Goal: Task Accomplishment & Management: Complete application form

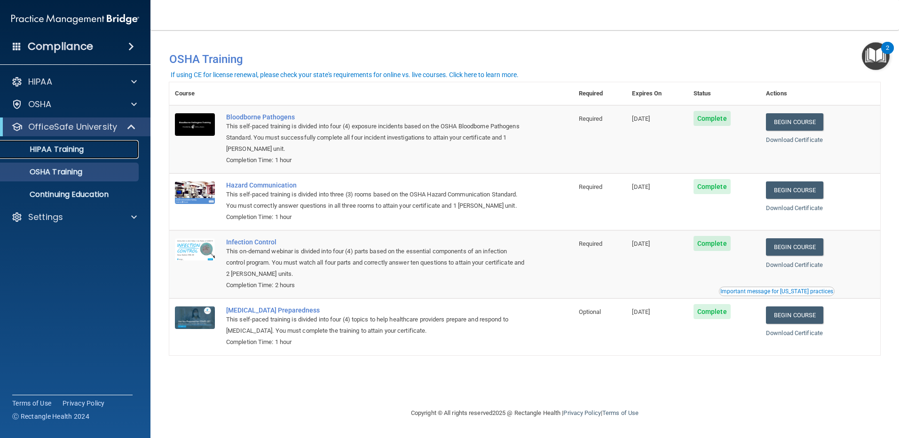
click at [95, 143] on link "HIPAA Training" at bounding box center [65, 149] width 148 height 19
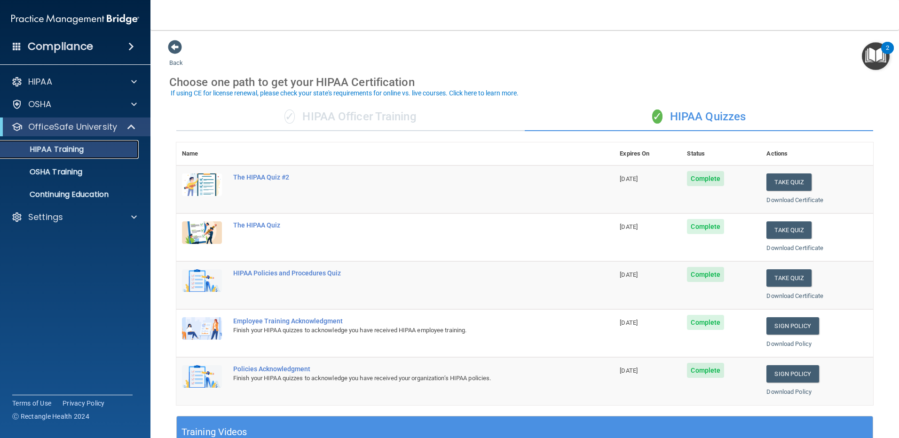
scroll to position [47, 0]
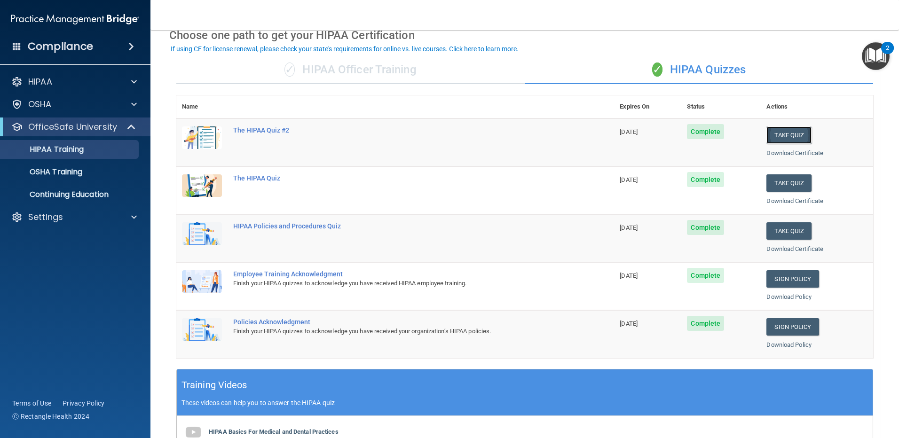
click at [788, 136] on button "Take Quiz" at bounding box center [789, 135] width 45 height 17
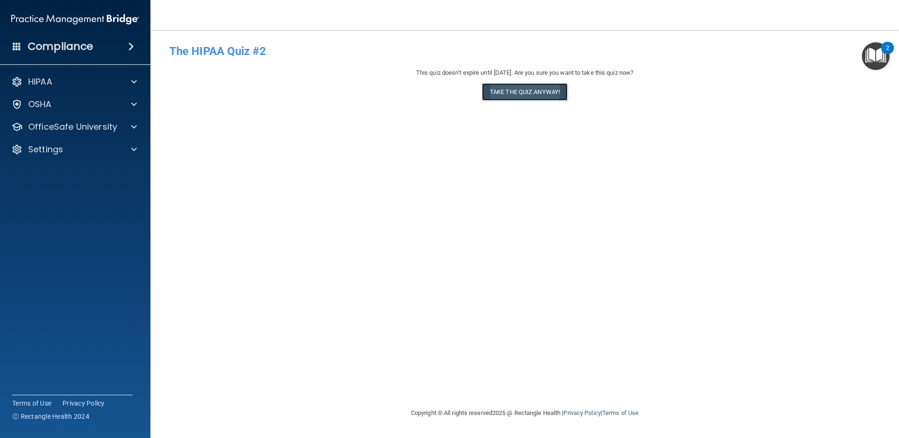
click at [507, 95] on button "Take the quiz anyway!" at bounding box center [525, 91] width 86 height 17
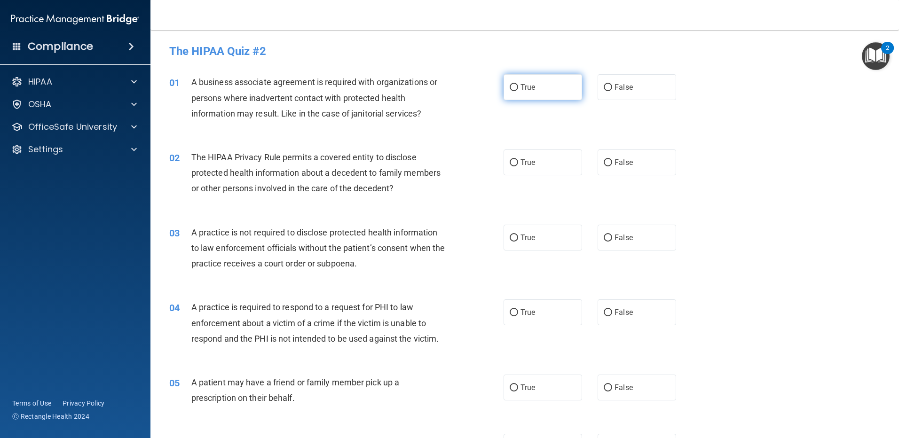
click at [512, 87] on input "True" at bounding box center [514, 87] width 8 height 7
radio input "true"
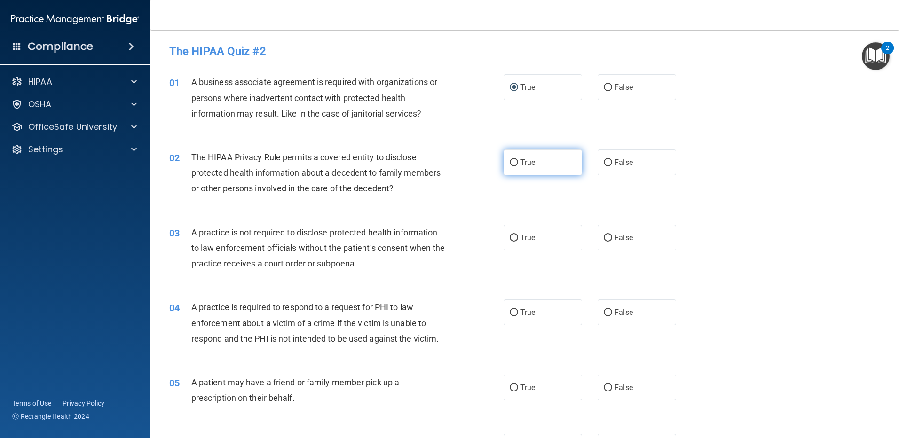
click at [512, 164] on input "True" at bounding box center [514, 162] width 8 height 7
radio input "true"
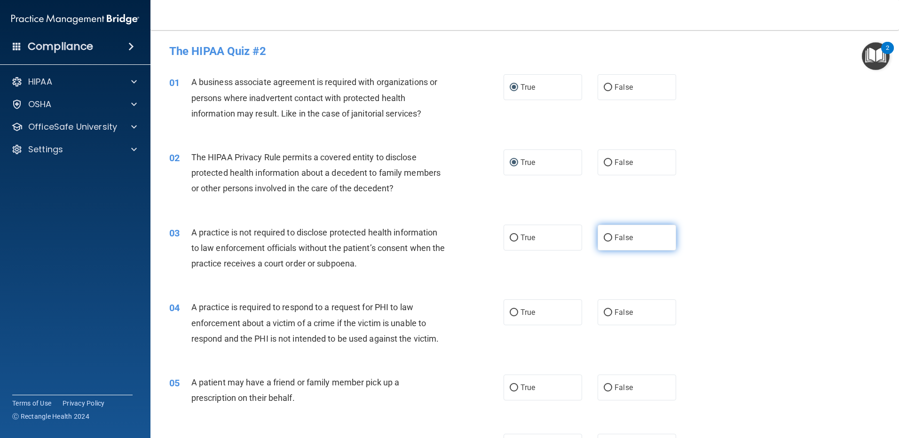
click at [607, 237] on input "False" at bounding box center [608, 238] width 8 height 7
radio input "true"
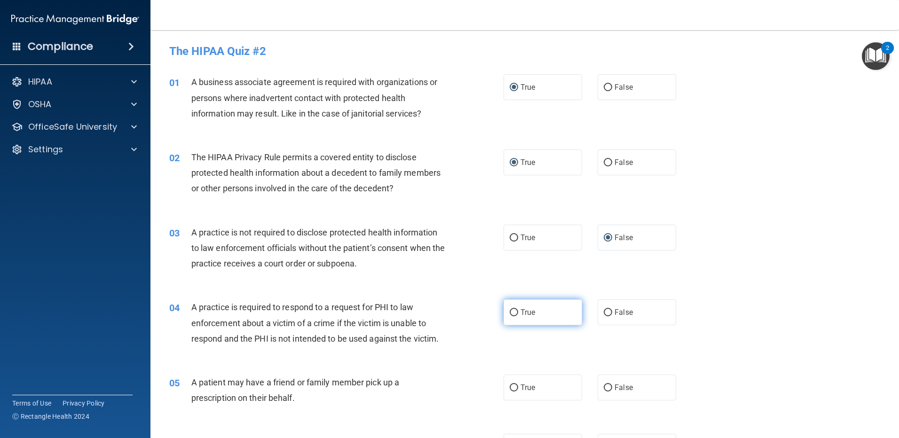
click at [513, 311] on input "True" at bounding box center [514, 312] width 8 height 7
radio input "true"
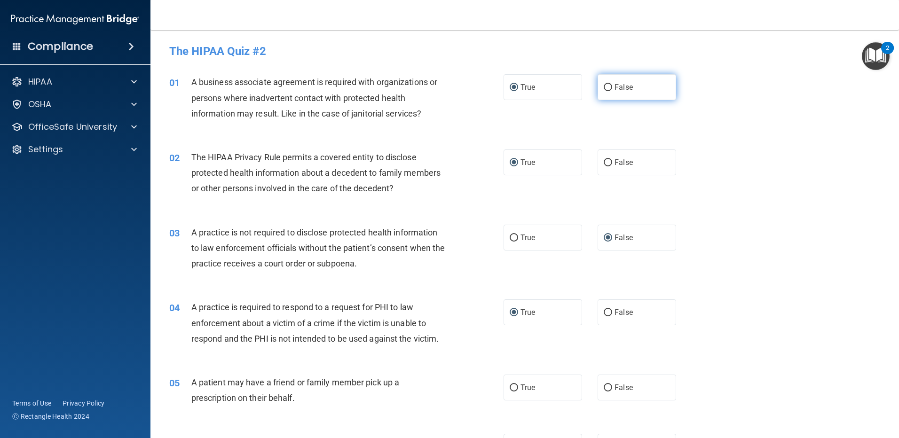
click at [605, 88] on input "False" at bounding box center [608, 87] width 8 height 7
radio input "true"
radio input "false"
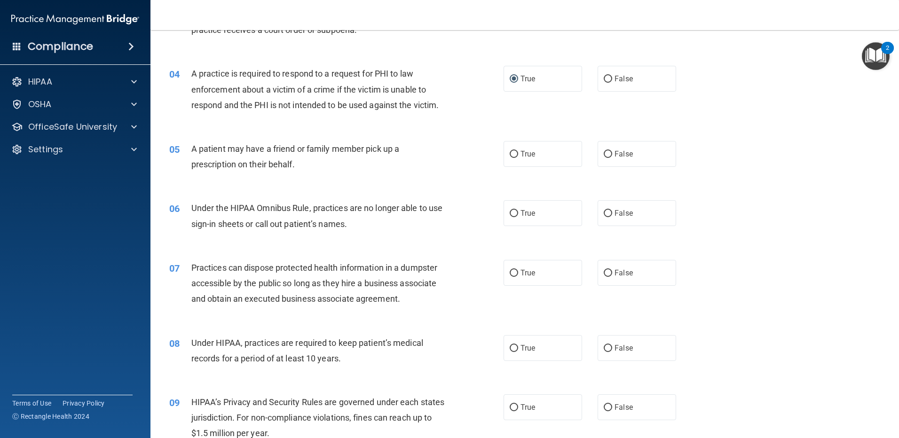
scroll to position [282, 0]
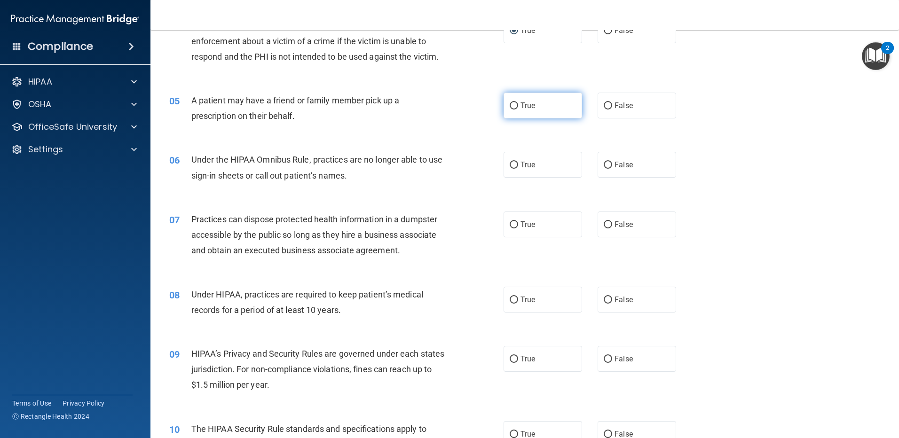
click at [523, 105] on span "True" at bounding box center [528, 105] width 15 height 9
click at [518, 105] on input "True" at bounding box center [514, 106] width 8 height 7
radio input "true"
click at [604, 167] on input "False" at bounding box center [608, 165] width 8 height 7
radio input "true"
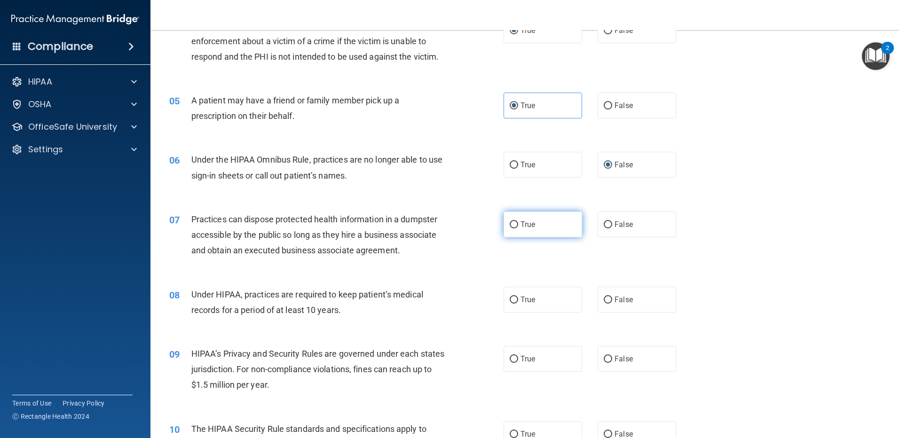
click at [515, 224] on label "True" at bounding box center [543, 225] width 79 height 26
click at [515, 224] on input "True" at bounding box center [514, 225] width 8 height 7
radio input "true"
click at [632, 302] on label "False" at bounding box center [637, 300] width 79 height 26
click at [612, 302] on input "False" at bounding box center [608, 300] width 8 height 7
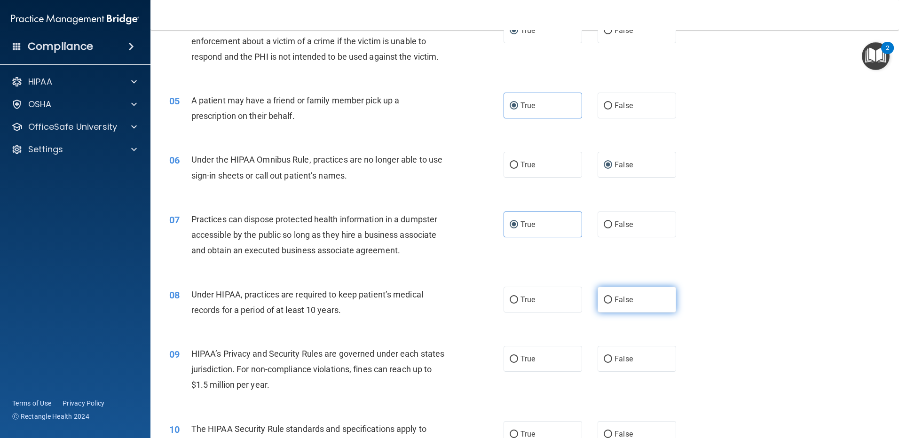
radio input "true"
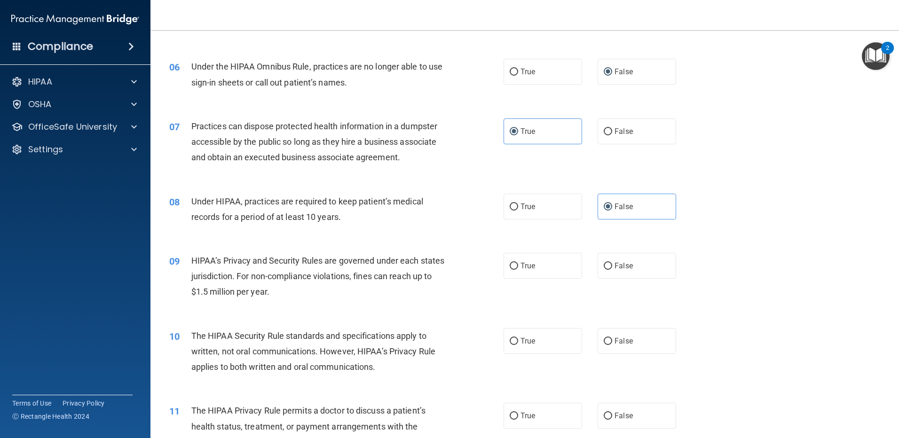
scroll to position [376, 0]
click at [606, 262] on input "False" at bounding box center [608, 265] width 8 height 7
radio input "true"
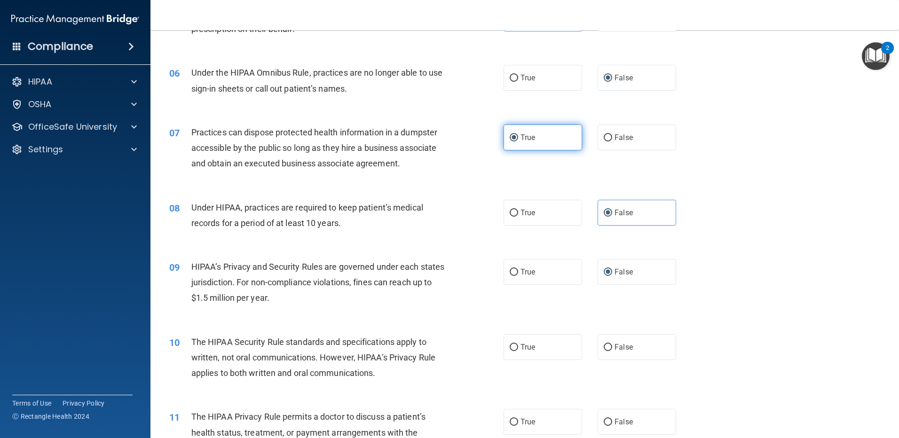
scroll to position [470, 0]
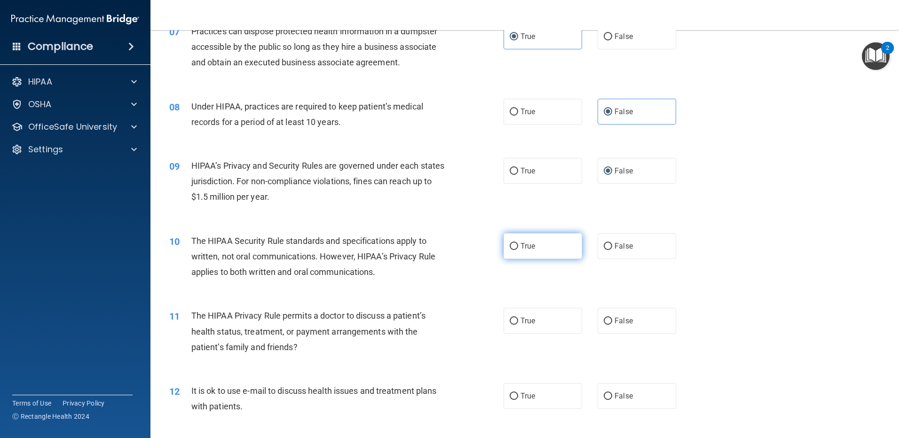
click at [538, 248] on label "True" at bounding box center [543, 246] width 79 height 26
click at [518, 248] on input "True" at bounding box center [514, 246] width 8 height 7
radio input "true"
click at [531, 172] on span "True" at bounding box center [528, 170] width 15 height 9
click at [518, 172] on input "True" at bounding box center [514, 171] width 8 height 7
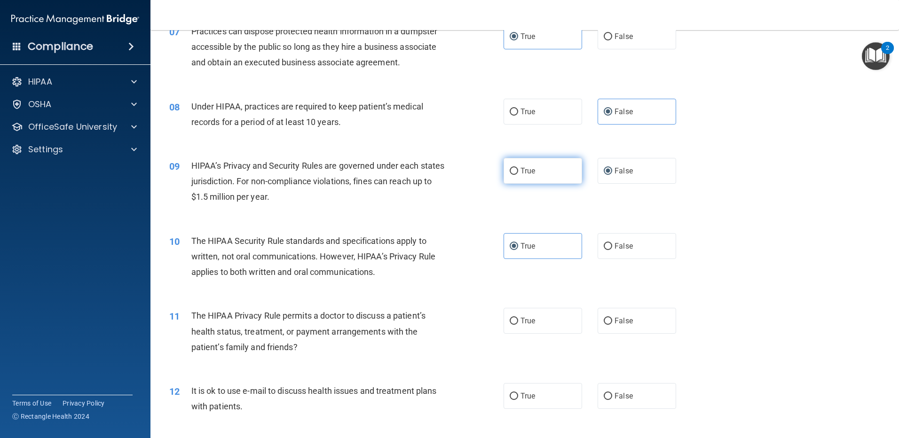
radio input "true"
radio input "false"
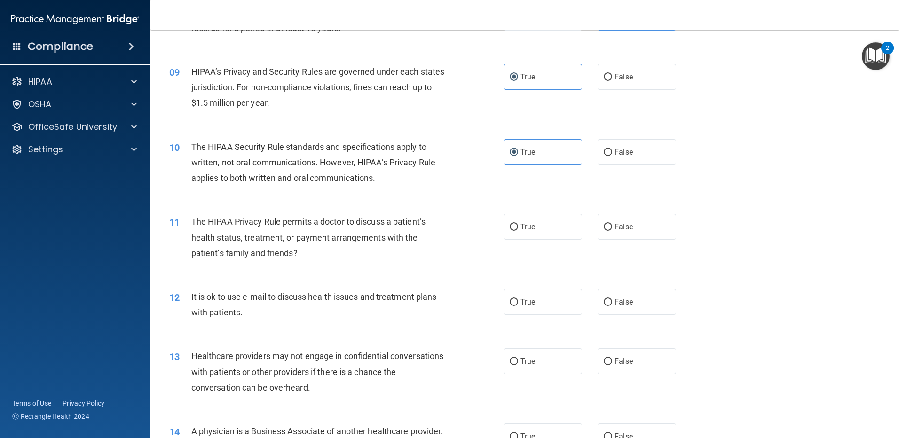
scroll to position [611, 0]
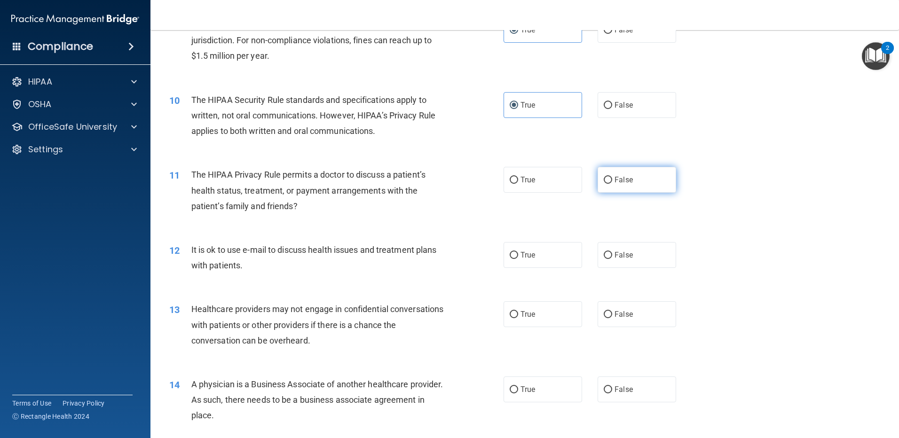
click at [618, 187] on label "False" at bounding box center [637, 180] width 79 height 26
click at [612, 184] on input "False" at bounding box center [608, 180] width 8 height 7
radio input "true"
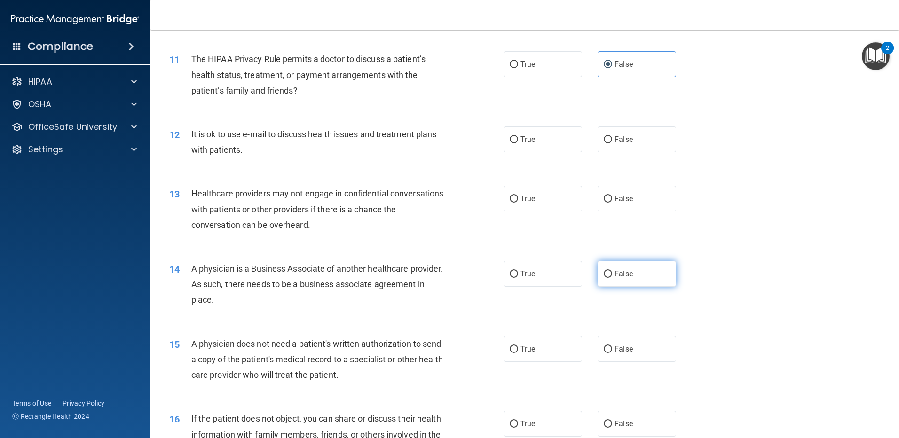
scroll to position [706, 0]
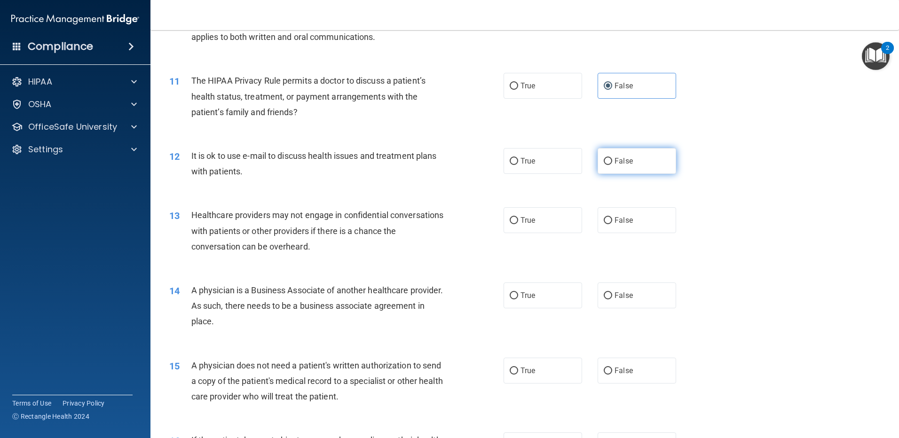
click at [617, 160] on span "False" at bounding box center [624, 161] width 18 height 9
click at [612, 160] on input "False" at bounding box center [608, 161] width 8 height 7
radio input "true"
click at [539, 220] on label "True" at bounding box center [543, 220] width 79 height 26
click at [518, 220] on input "True" at bounding box center [514, 220] width 8 height 7
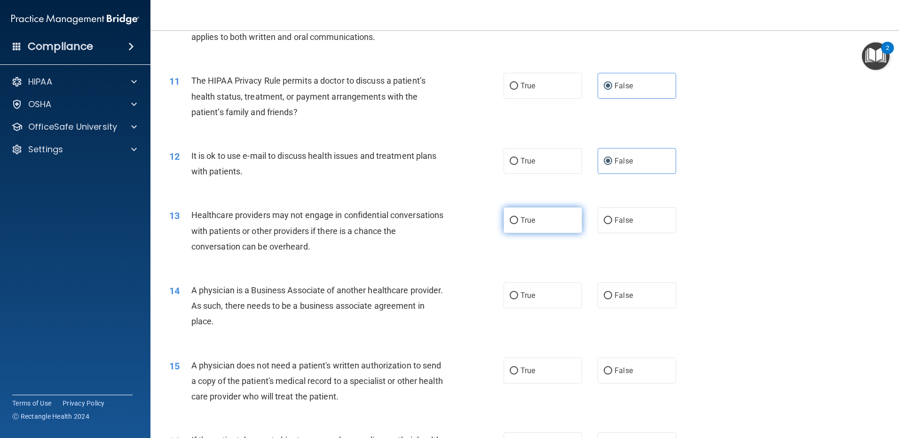
radio input "true"
click at [632, 295] on label "False" at bounding box center [637, 296] width 79 height 26
click at [612, 295] on input "False" at bounding box center [608, 296] width 8 height 7
radio input "true"
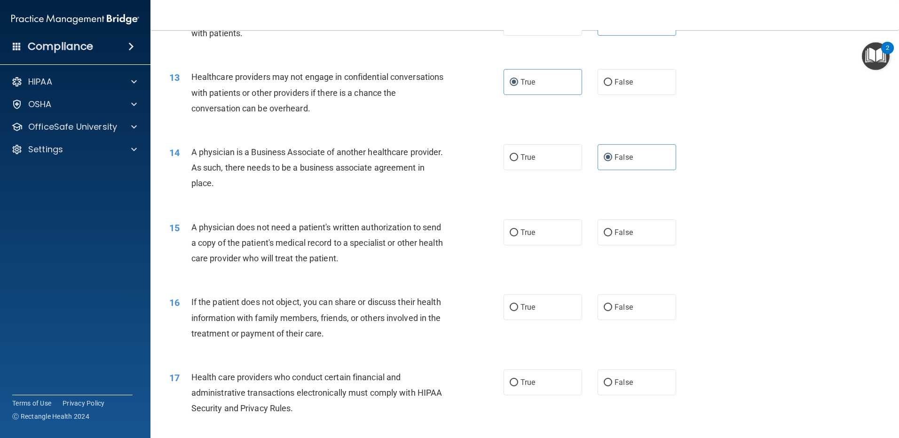
scroll to position [847, 0]
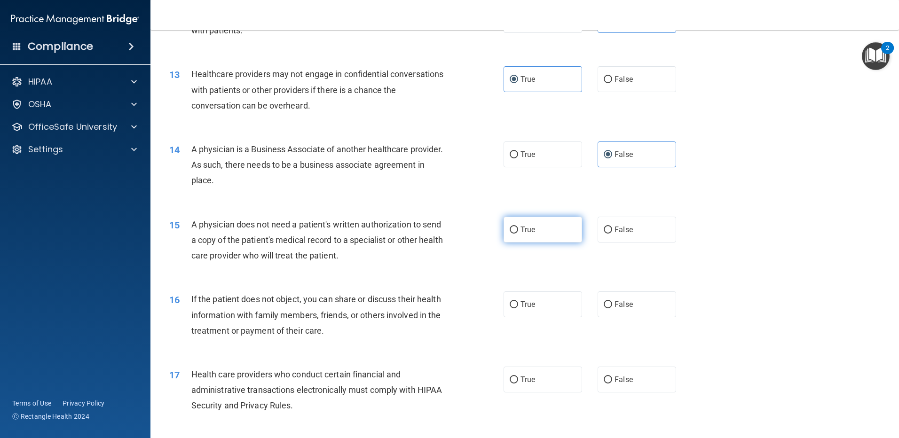
click at [522, 231] on span "True" at bounding box center [528, 229] width 15 height 9
click at [518, 231] on input "True" at bounding box center [514, 230] width 8 height 7
radio input "true"
click at [604, 227] on input "False" at bounding box center [608, 230] width 8 height 7
radio input "true"
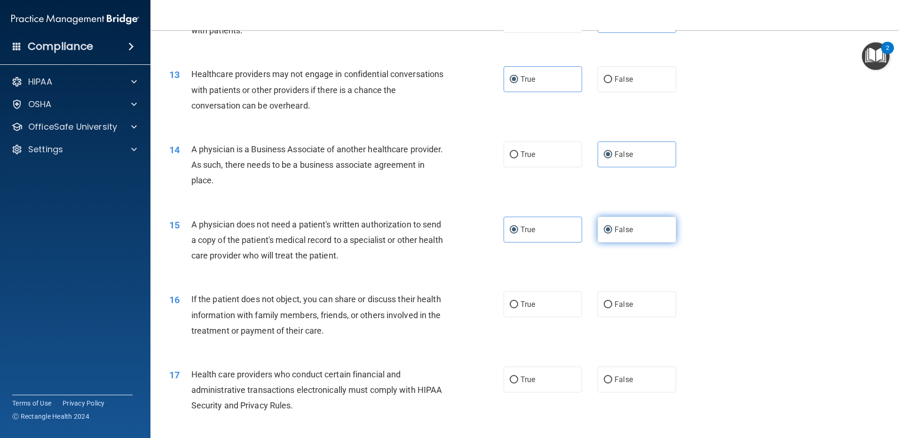
radio input "false"
click at [539, 311] on label "True" at bounding box center [543, 305] width 79 height 26
click at [518, 309] on input "True" at bounding box center [514, 304] width 8 height 7
radio input "true"
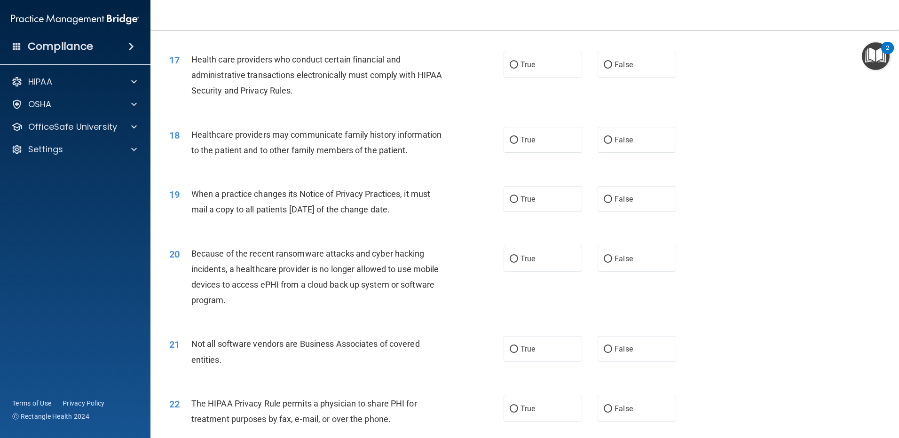
scroll to position [1176, 0]
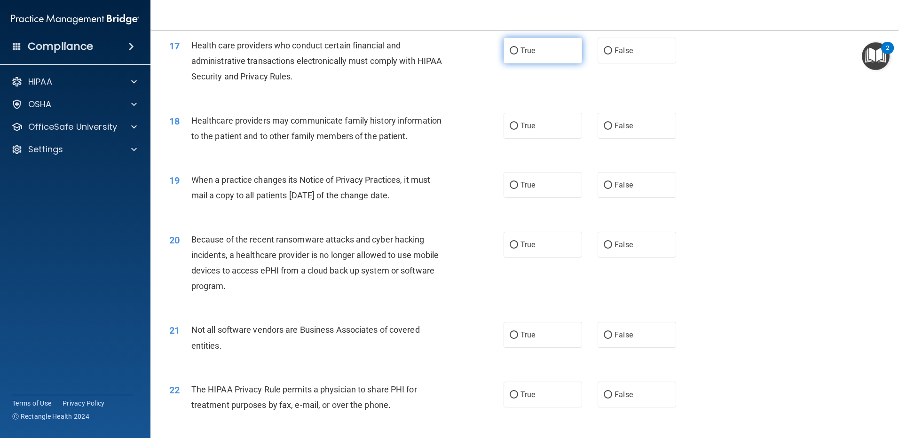
click at [516, 48] on label "True" at bounding box center [543, 51] width 79 height 26
click at [516, 48] on input "True" at bounding box center [514, 51] width 8 height 7
radio input "true"
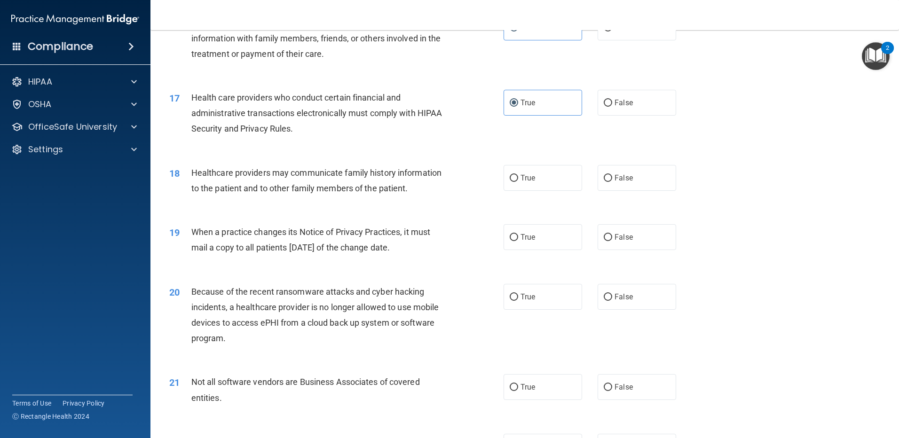
scroll to position [1082, 0]
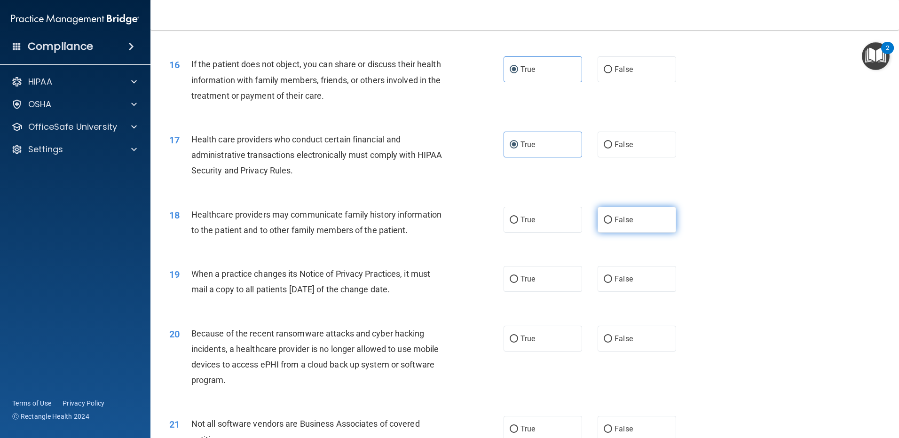
click at [615, 218] on span "False" at bounding box center [624, 219] width 18 height 9
click at [612, 218] on input "False" at bounding box center [608, 220] width 8 height 7
radio input "true"
click at [525, 280] on span "True" at bounding box center [528, 279] width 15 height 9
click at [518, 280] on input "True" at bounding box center [514, 279] width 8 height 7
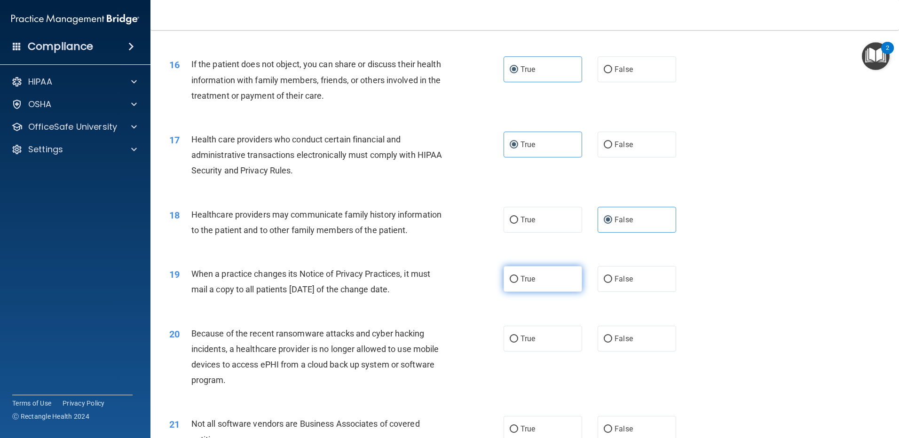
radio input "true"
click at [620, 344] on label "False" at bounding box center [637, 339] width 79 height 26
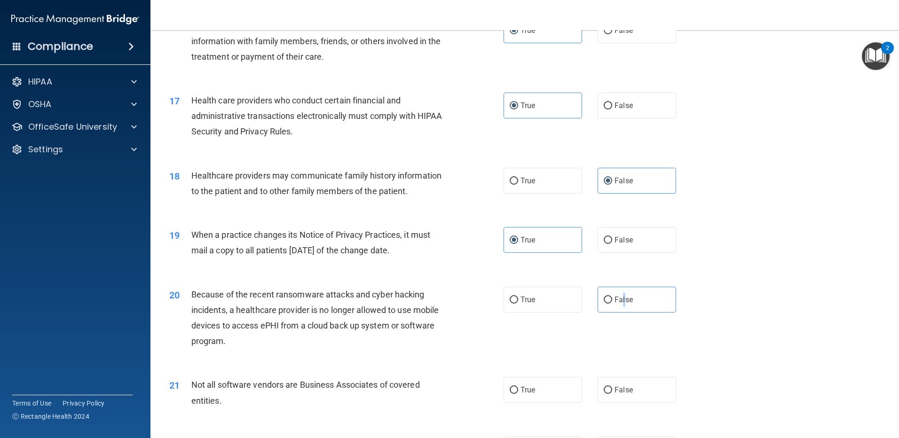
scroll to position [1270, 0]
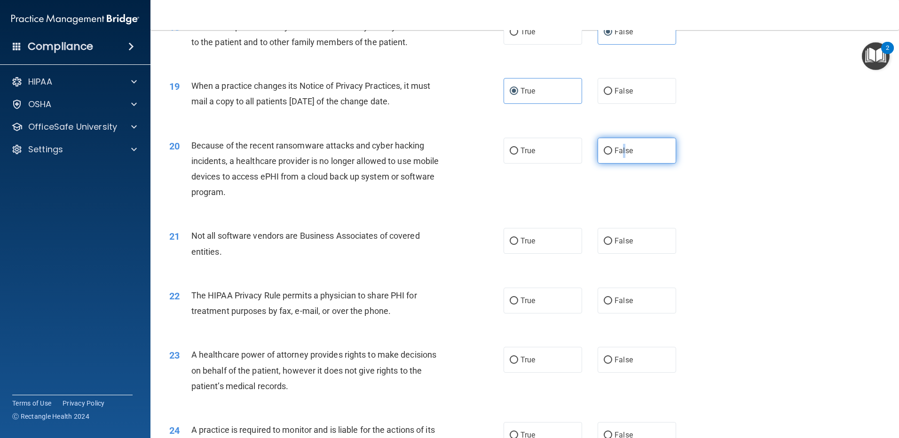
click at [604, 151] on input "False" at bounding box center [608, 151] width 8 height 7
radio input "true"
click at [510, 242] on input "True" at bounding box center [514, 241] width 8 height 7
radio input "true"
click at [610, 302] on label "False" at bounding box center [637, 301] width 79 height 26
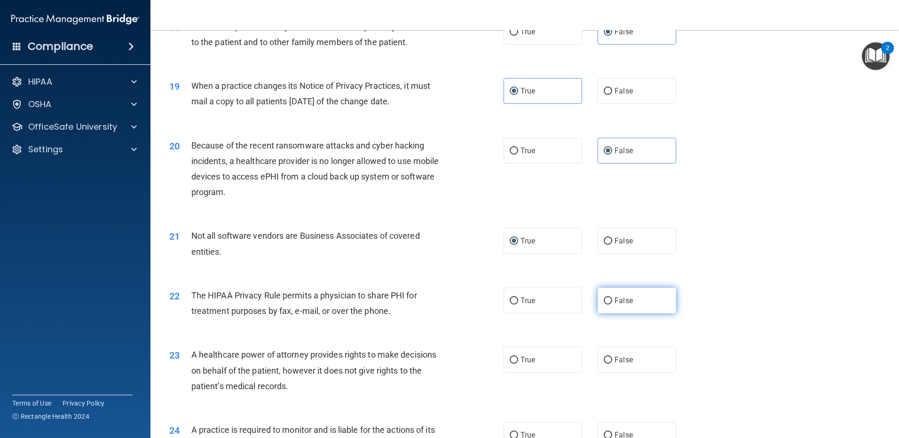
click at [610, 302] on input "False" at bounding box center [608, 301] width 8 height 7
radio input "true"
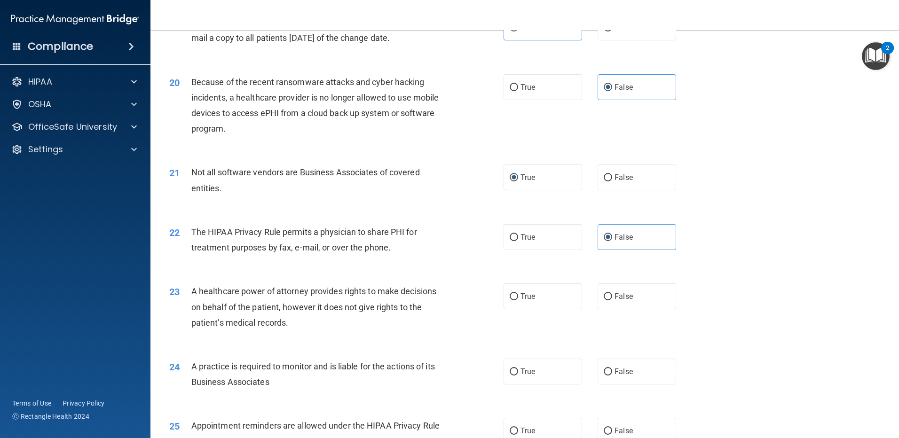
scroll to position [1364, 0]
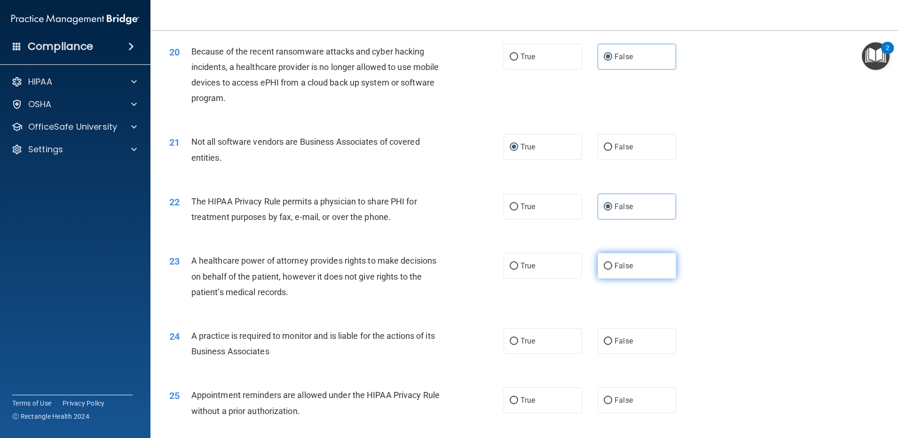
click at [605, 265] on input "False" at bounding box center [608, 266] width 8 height 7
radio input "true"
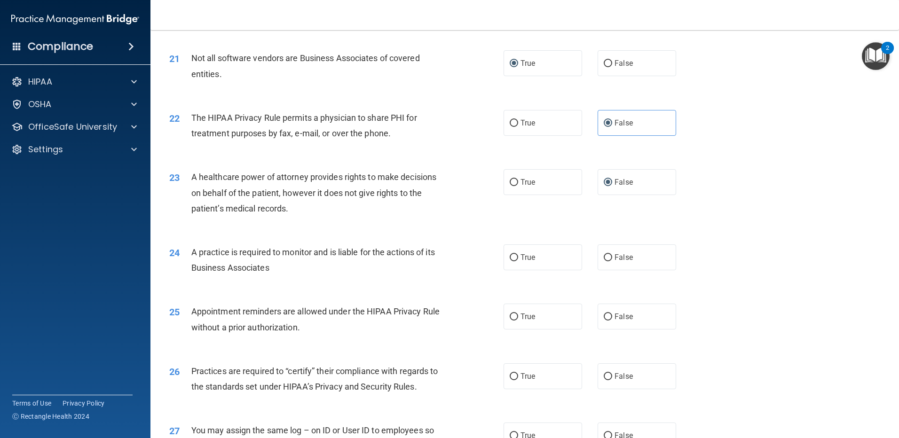
scroll to position [1458, 0]
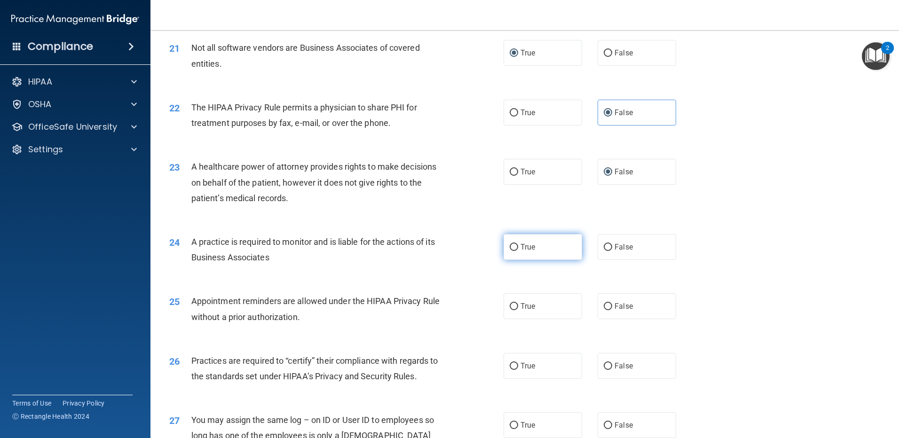
click at [521, 246] on span "True" at bounding box center [528, 247] width 15 height 9
click at [518, 246] on input "True" at bounding box center [514, 247] width 8 height 7
radio input "true"
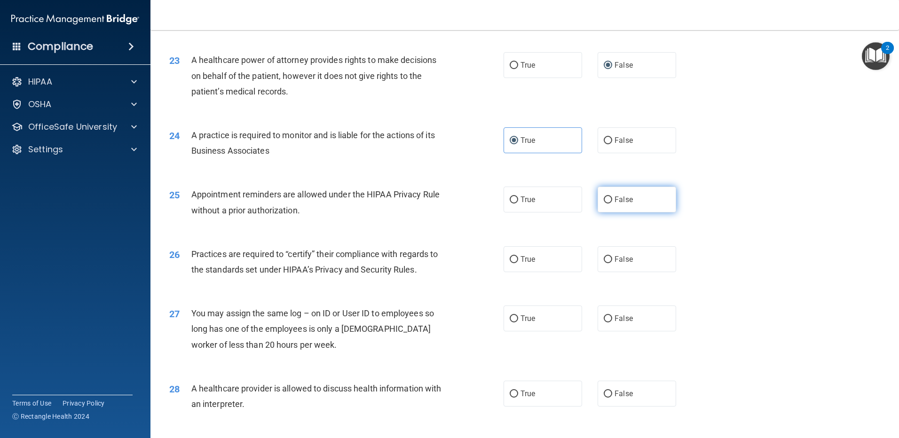
scroll to position [1599, 0]
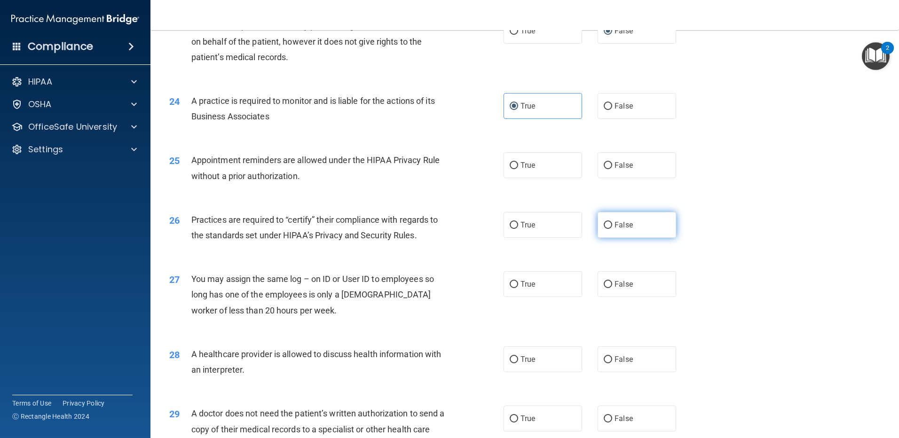
click at [615, 223] on span "False" at bounding box center [624, 225] width 18 height 9
click at [612, 223] on input "False" at bounding box center [608, 225] width 8 height 7
radio input "true"
click at [618, 285] on span "False" at bounding box center [624, 284] width 18 height 9
click at [612, 285] on input "False" at bounding box center [608, 284] width 8 height 7
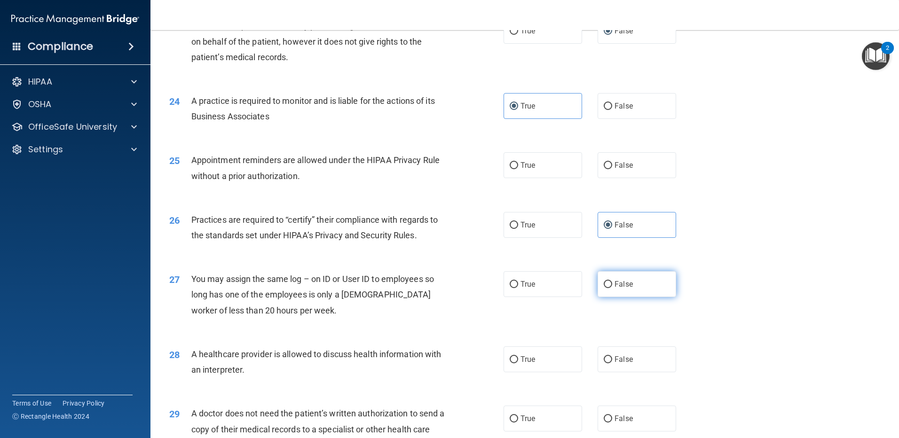
radio input "true"
click at [542, 224] on label "True" at bounding box center [543, 225] width 79 height 26
click at [518, 224] on input "True" at bounding box center [514, 225] width 8 height 7
radio input "true"
radio input "false"
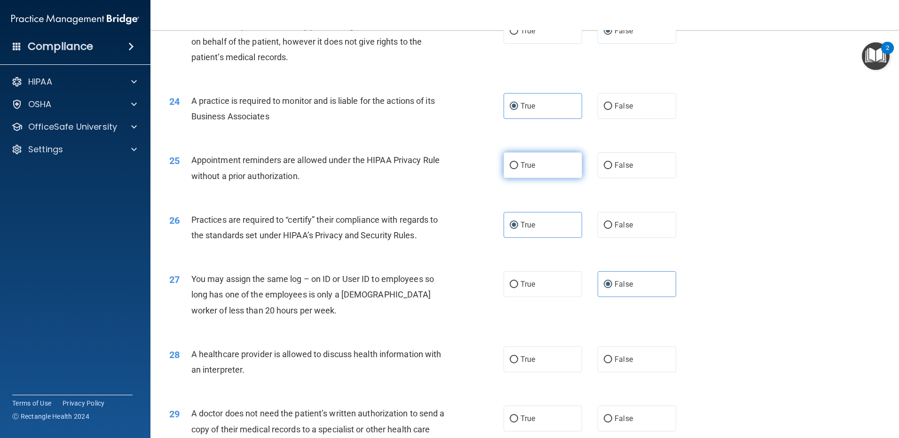
click at [532, 165] on span "True" at bounding box center [528, 165] width 15 height 9
click at [518, 165] on input "True" at bounding box center [514, 165] width 8 height 7
radio input "true"
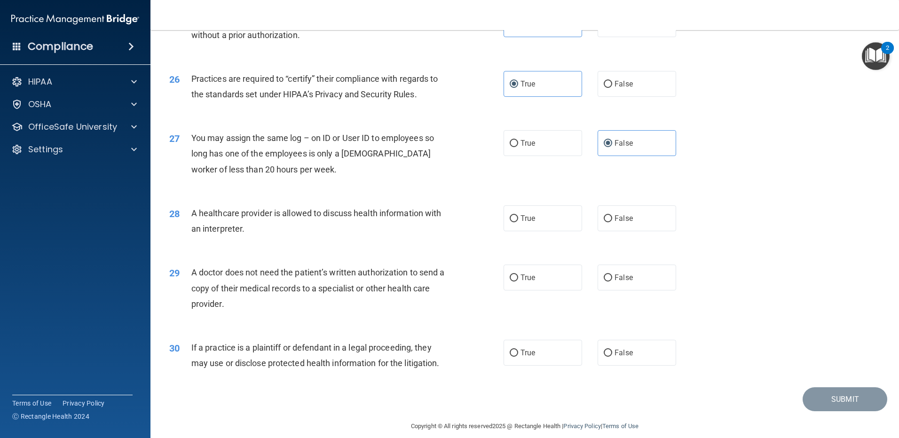
scroll to position [1751, 0]
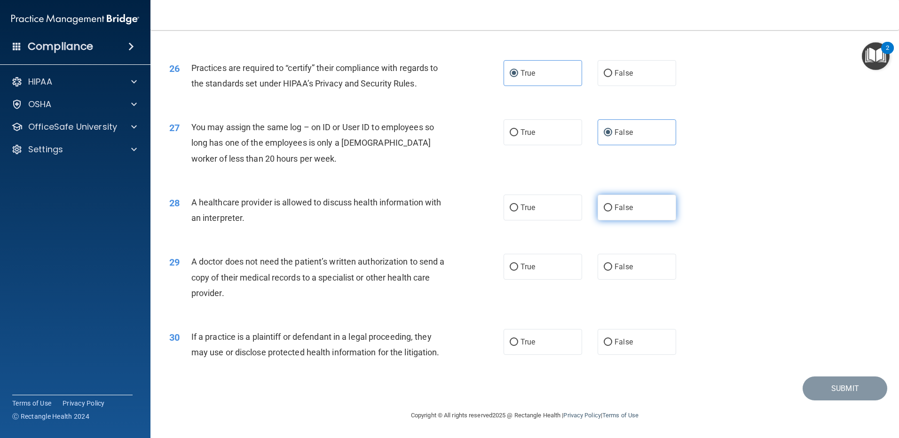
click at [624, 205] on span "False" at bounding box center [624, 207] width 18 height 9
click at [612, 205] on input "False" at bounding box center [608, 208] width 8 height 7
radio input "true"
click at [555, 267] on label "True" at bounding box center [543, 267] width 79 height 26
click at [518, 267] on input "True" at bounding box center [514, 267] width 8 height 7
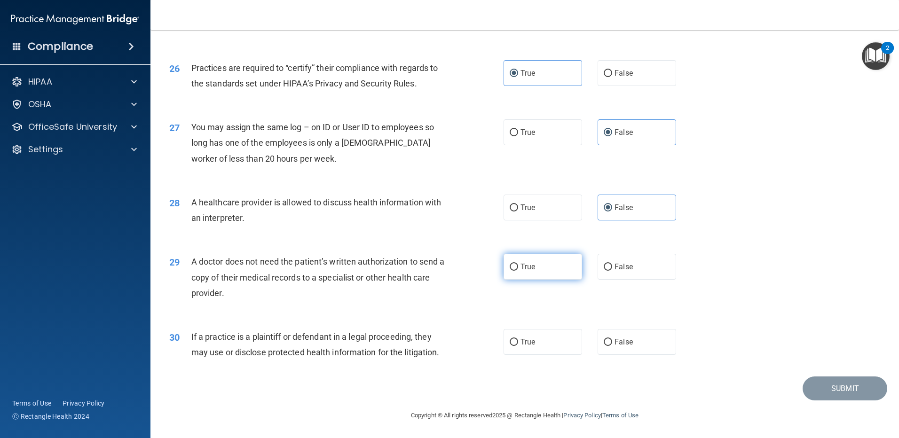
radio input "true"
click at [616, 342] on span "False" at bounding box center [624, 342] width 18 height 9
click at [612, 342] on input "False" at bounding box center [608, 342] width 8 height 7
radio input "true"
click at [852, 389] on button "Submit" at bounding box center [845, 389] width 85 height 24
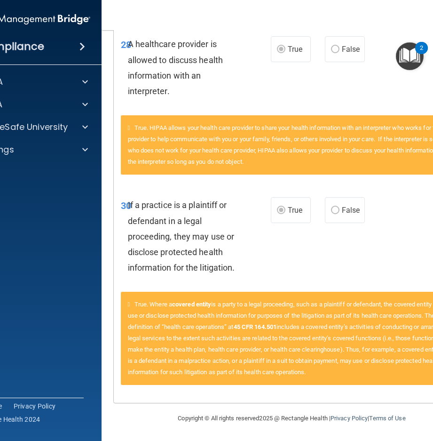
scroll to position [1989, 0]
